Goal: Navigation & Orientation: Find specific page/section

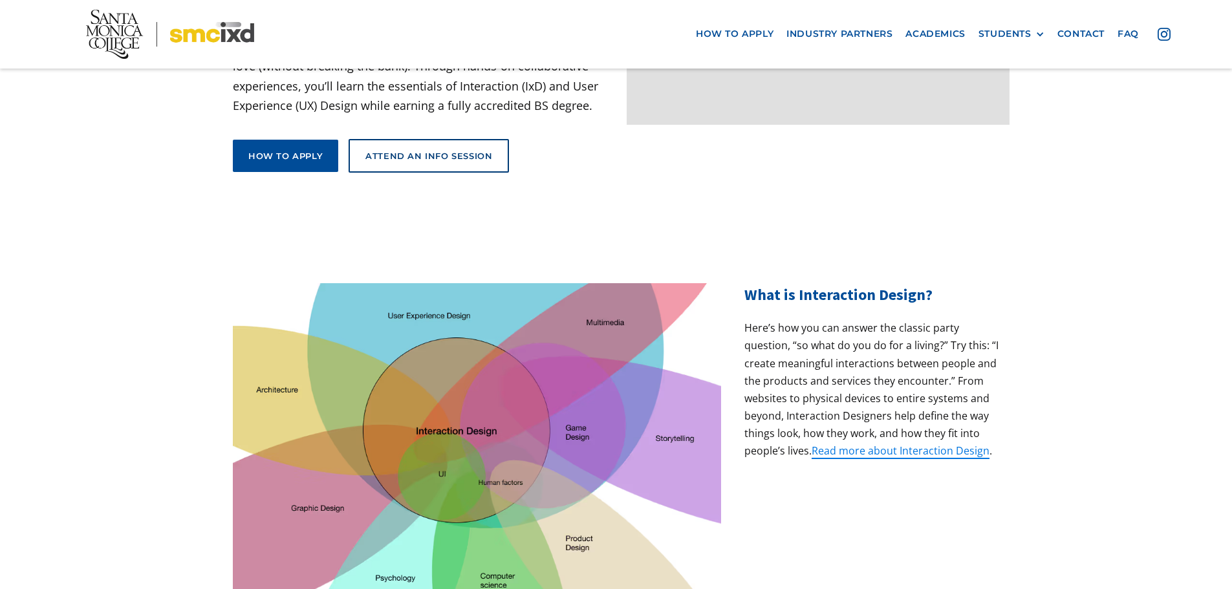
scroll to position [65, 0]
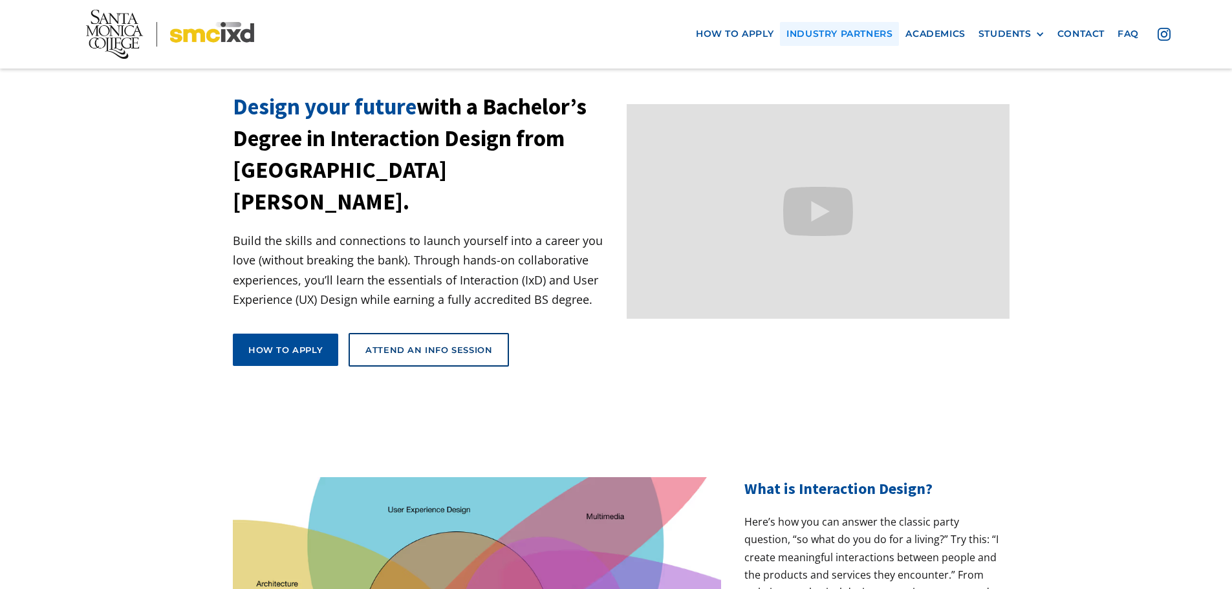
click at [845, 23] on nav "how to apply industry partners Academics STUDENTS PROspective Students GRAD SHO…" at bounding box center [616, 34] width 1232 height 68
click at [842, 31] on link "industry partners" at bounding box center [839, 34] width 119 height 24
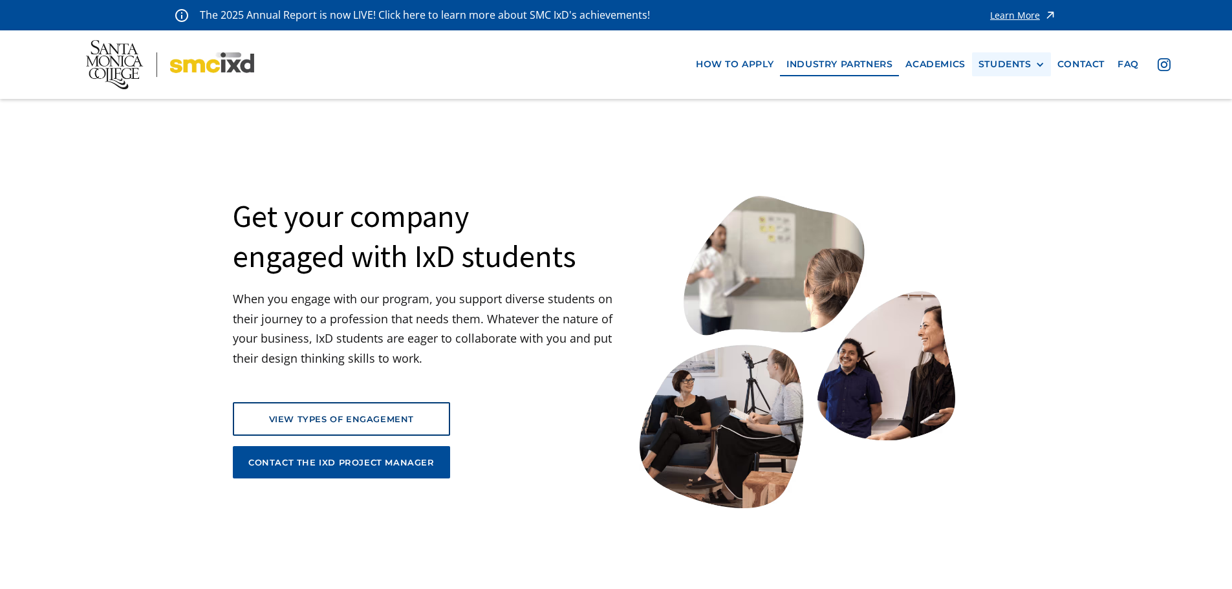
click at [1012, 71] on div "STUDENTS PROspective Students GRAD SHOW 2025 Current Students Alumni" at bounding box center [1011, 64] width 79 height 24
click at [1011, 67] on div "STUDENTS" at bounding box center [1005, 64] width 53 height 11
click at [1009, 107] on link "Current Students" at bounding box center [1037, 112] width 116 height 24
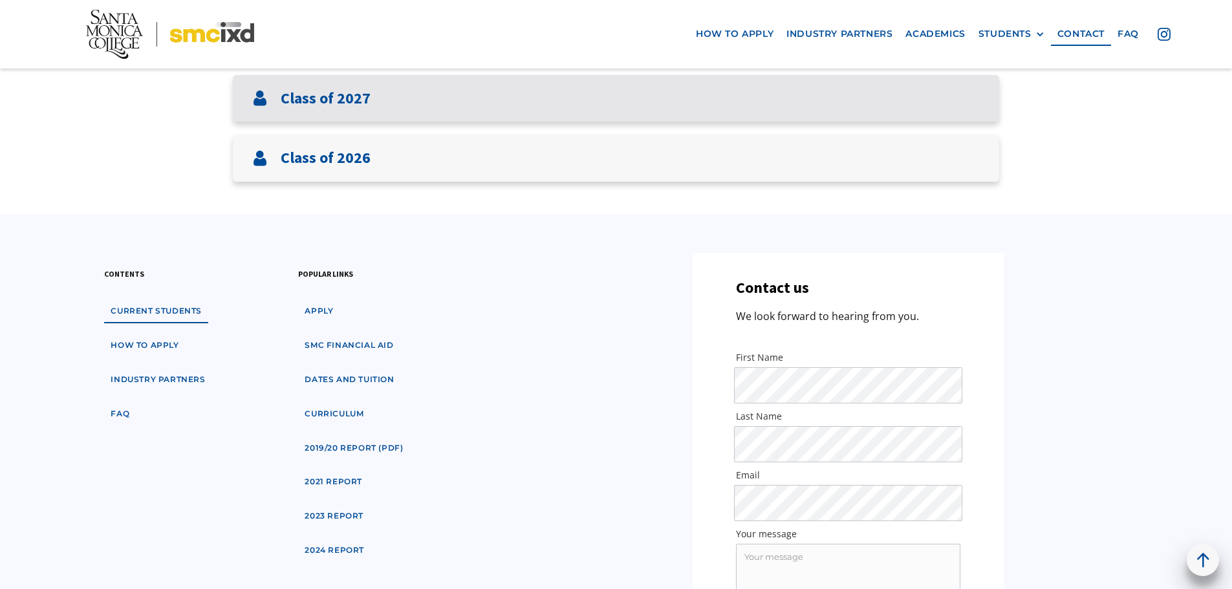
click at [460, 105] on div "Class of 2027" at bounding box center [616, 98] width 767 height 47
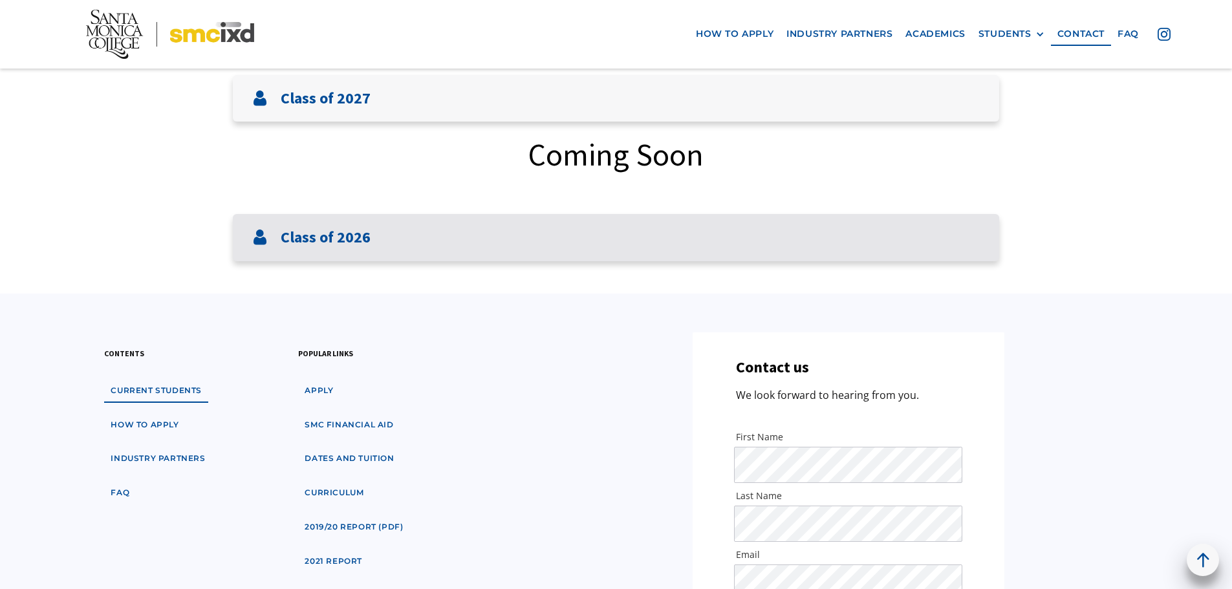
click at [452, 230] on div "Class of 2026" at bounding box center [616, 237] width 767 height 47
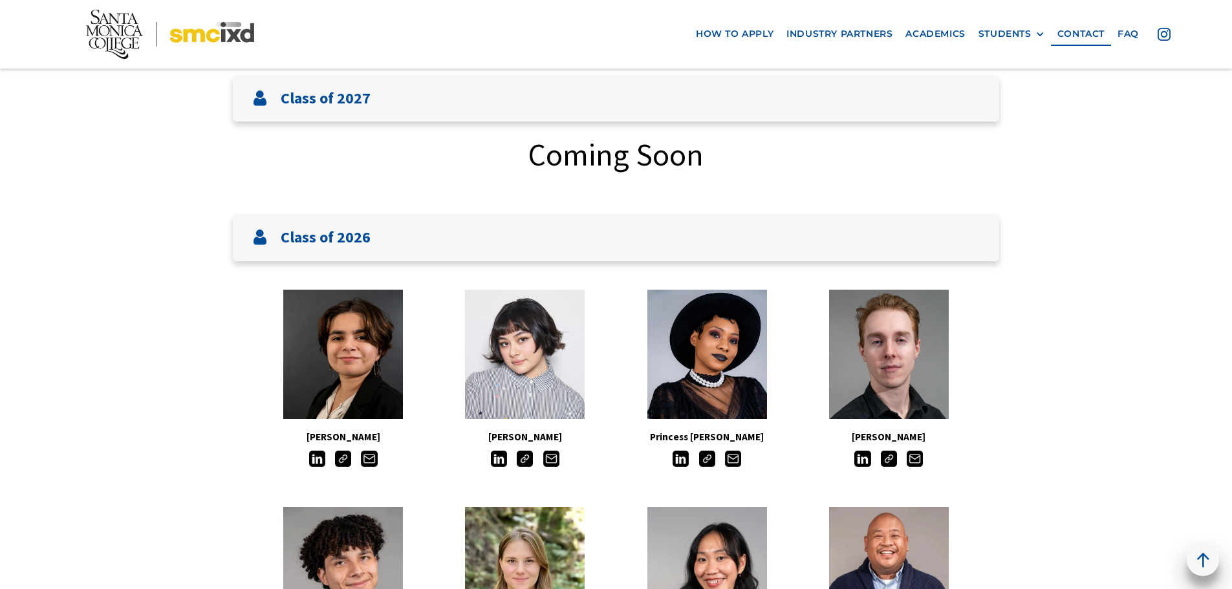
click at [525, 461] on img at bounding box center [525, 459] width 16 height 16
